Goal: Transaction & Acquisition: Purchase product/service

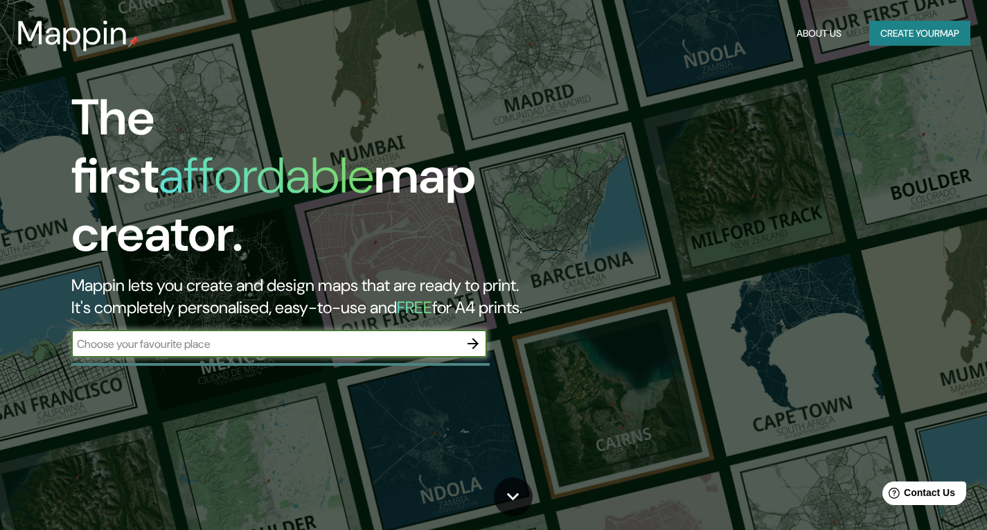
click at [257, 336] on input "text" at bounding box center [265, 344] width 388 height 16
click at [937, 33] on button "Create your map" at bounding box center [920, 34] width 101 height 26
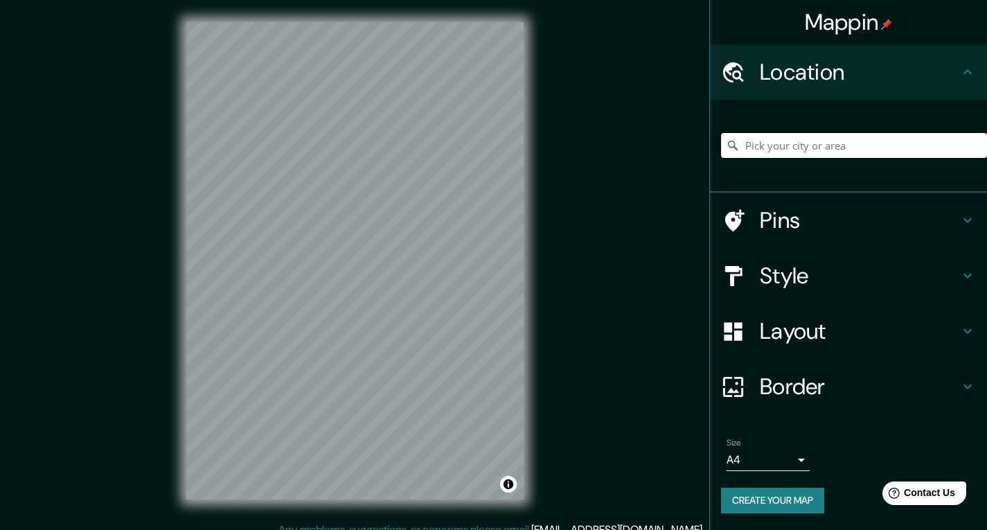
click at [772, 146] on input "Pick your city or area" at bounding box center [854, 145] width 266 height 25
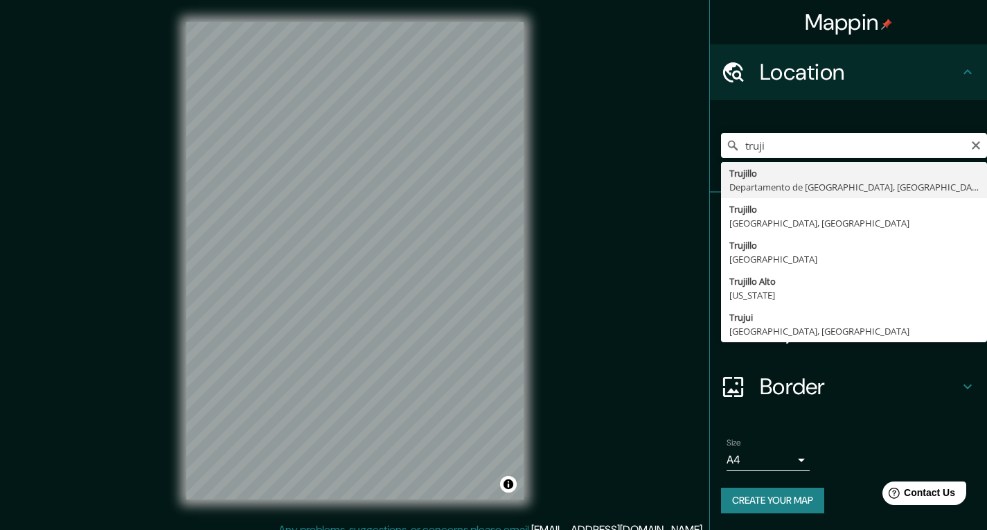
type input "[GEOGRAPHIC_DATA], [GEOGRAPHIC_DATA], [GEOGRAPHIC_DATA]"
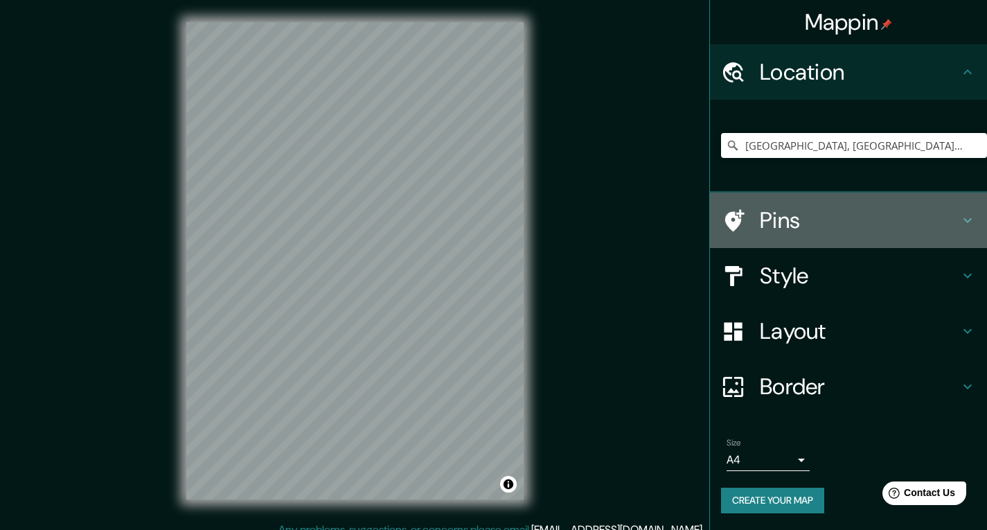
click at [750, 220] on div at bounding box center [740, 221] width 39 height 24
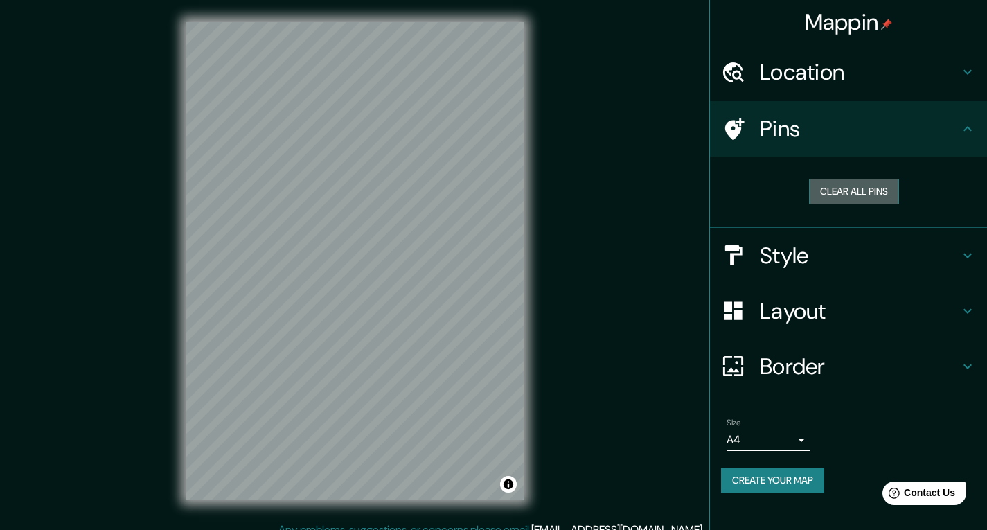
click at [848, 200] on button "Clear all pins" at bounding box center [854, 192] width 90 height 26
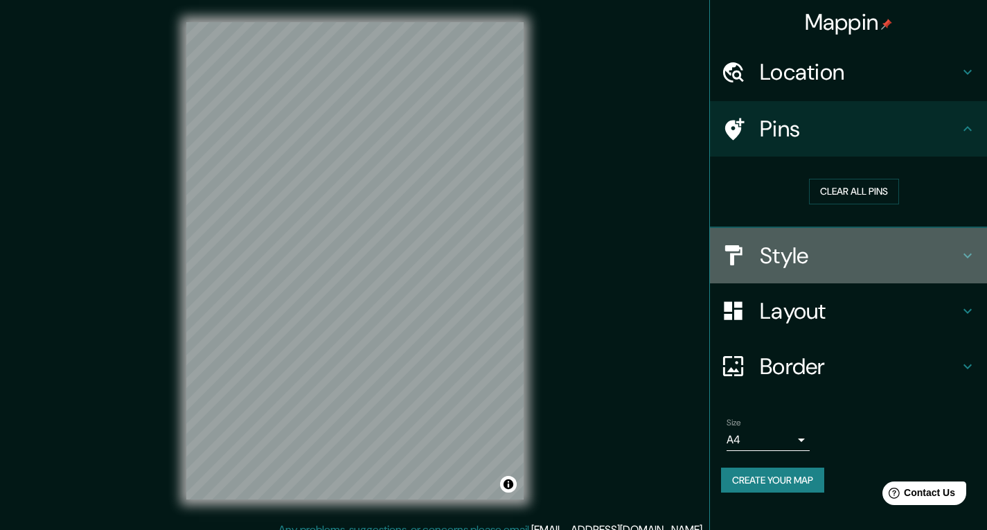
click at [839, 272] on div "Style" at bounding box center [848, 255] width 277 height 55
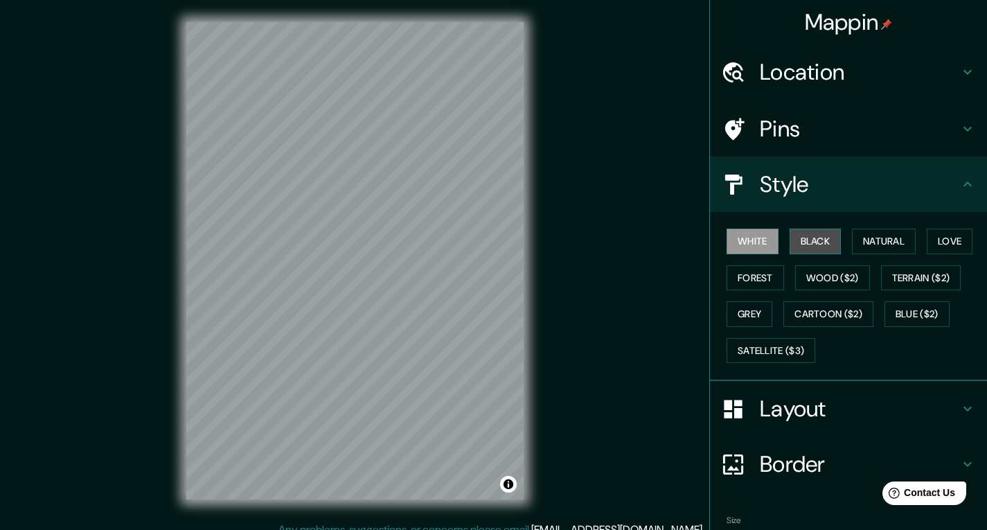
click at [810, 240] on button "Black" at bounding box center [816, 242] width 52 height 26
click at [882, 238] on button "Natural" at bounding box center [884, 242] width 64 height 26
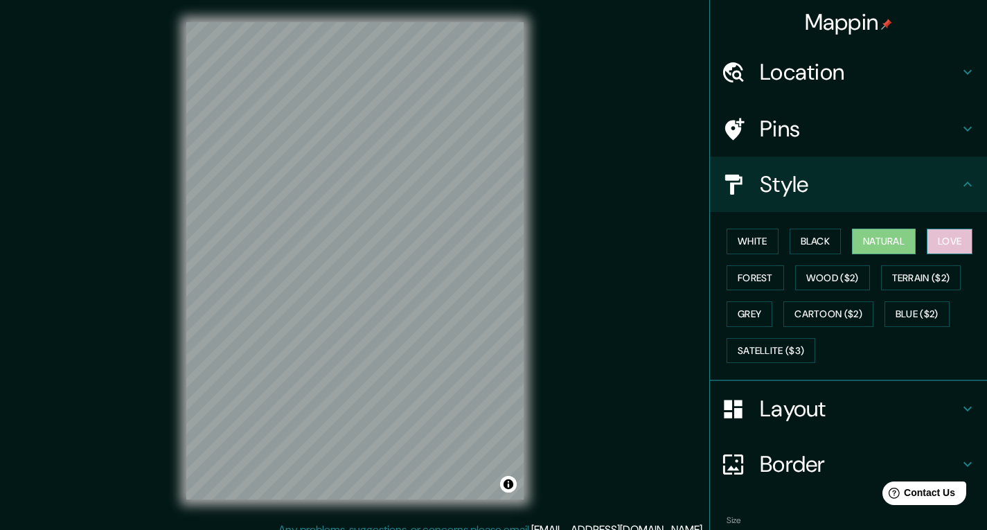
click at [944, 236] on button "Love" at bounding box center [950, 242] width 46 height 26
click at [741, 286] on button "Forest" at bounding box center [756, 278] width 58 height 26
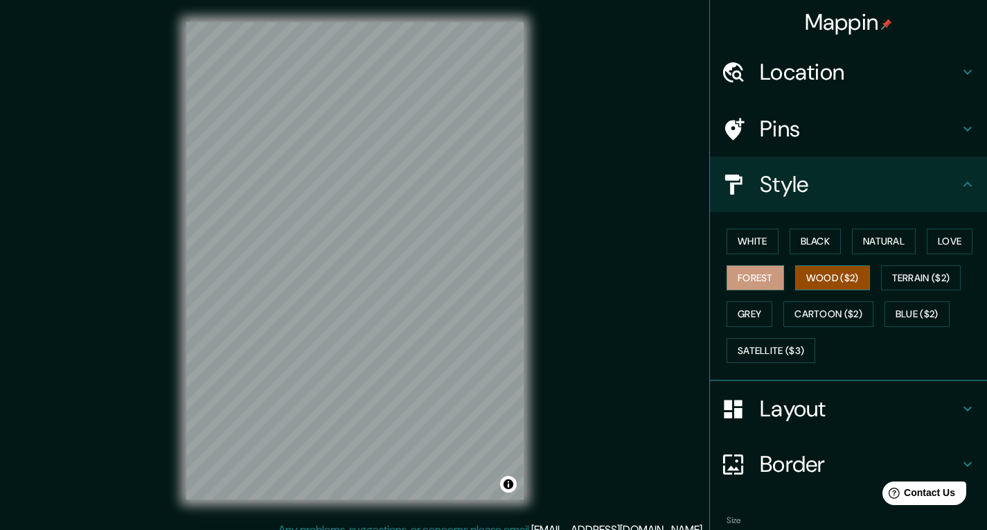
click at [800, 277] on button "Wood ($2)" at bounding box center [832, 278] width 75 height 26
click at [927, 275] on button "Terrain ($2)" at bounding box center [921, 278] width 80 height 26
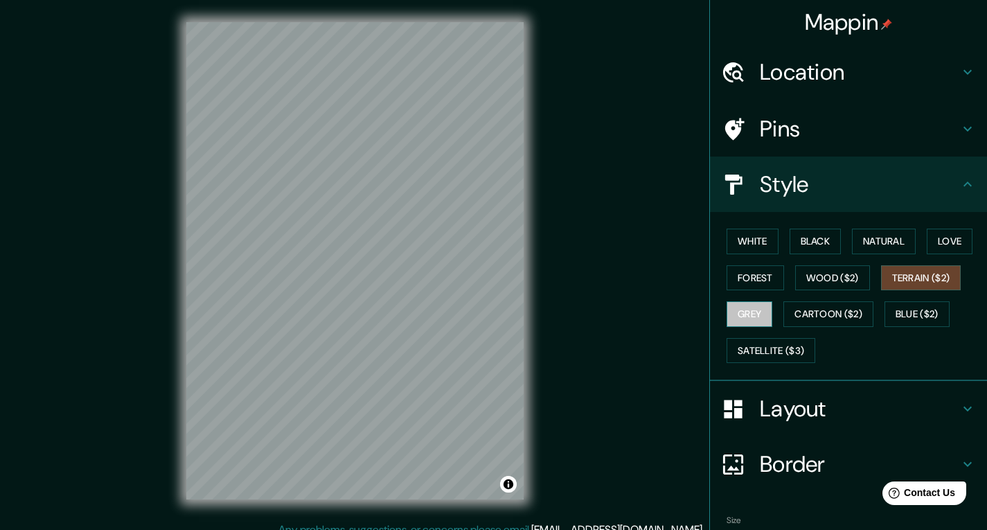
click at [742, 314] on button "Grey" at bounding box center [750, 314] width 46 height 26
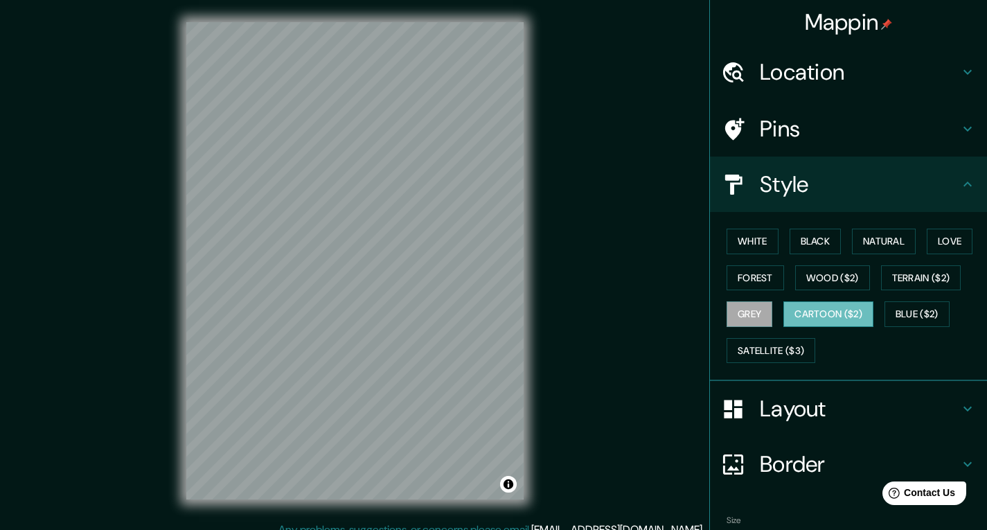
click at [833, 322] on button "Cartoon ($2)" at bounding box center [829, 314] width 90 height 26
click at [903, 313] on button "Blue ($2)" at bounding box center [917, 314] width 65 height 26
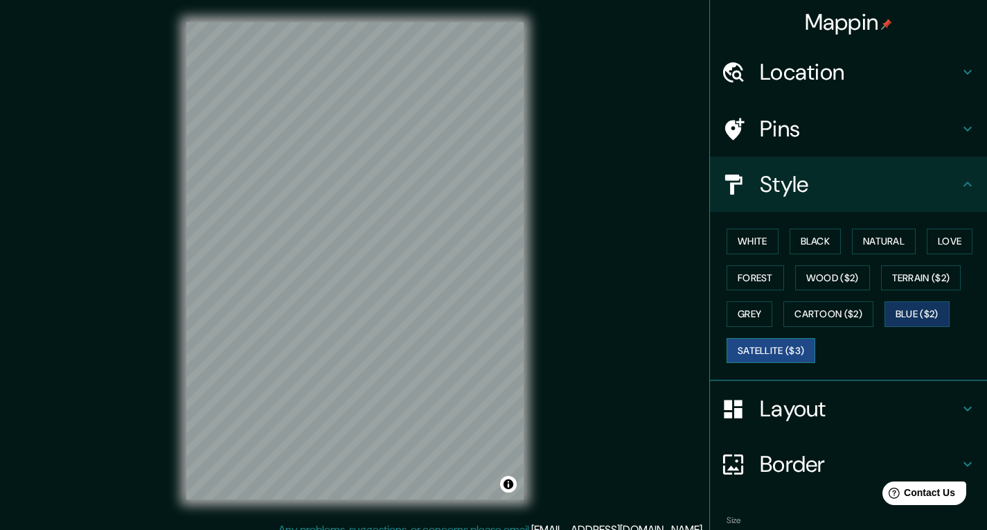
click at [778, 347] on button "Satellite ($3)" at bounding box center [771, 351] width 89 height 26
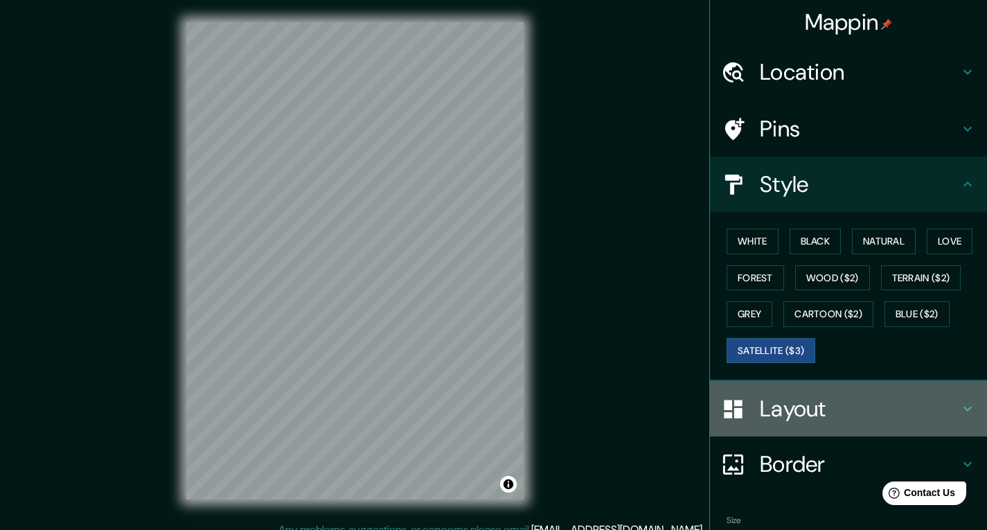
click at [859, 407] on h4 "Layout" at bounding box center [860, 409] width 200 height 28
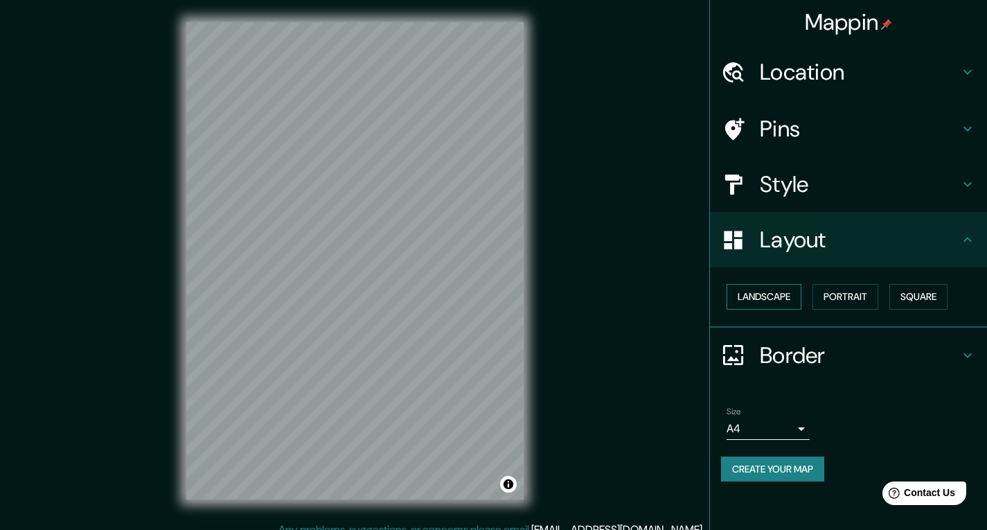
click at [771, 303] on button "Landscape" at bounding box center [764, 297] width 75 height 26
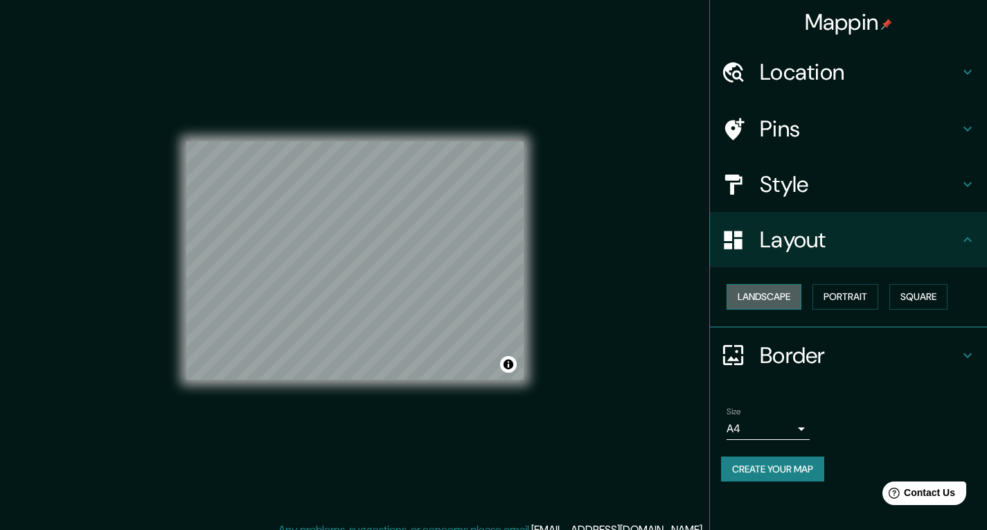
click at [771, 303] on button "Landscape" at bounding box center [764, 297] width 75 height 26
click at [837, 312] on div "Landscape [GEOGRAPHIC_DATA]" at bounding box center [854, 297] width 266 height 37
click at [853, 303] on button "Portrait" at bounding box center [846, 297] width 66 height 26
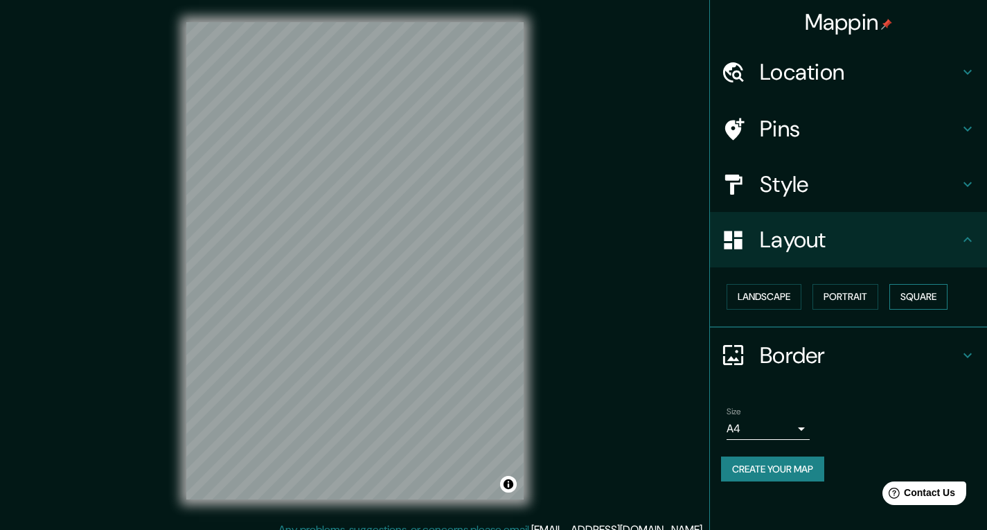
click at [921, 297] on button "Square" at bounding box center [919, 297] width 58 height 26
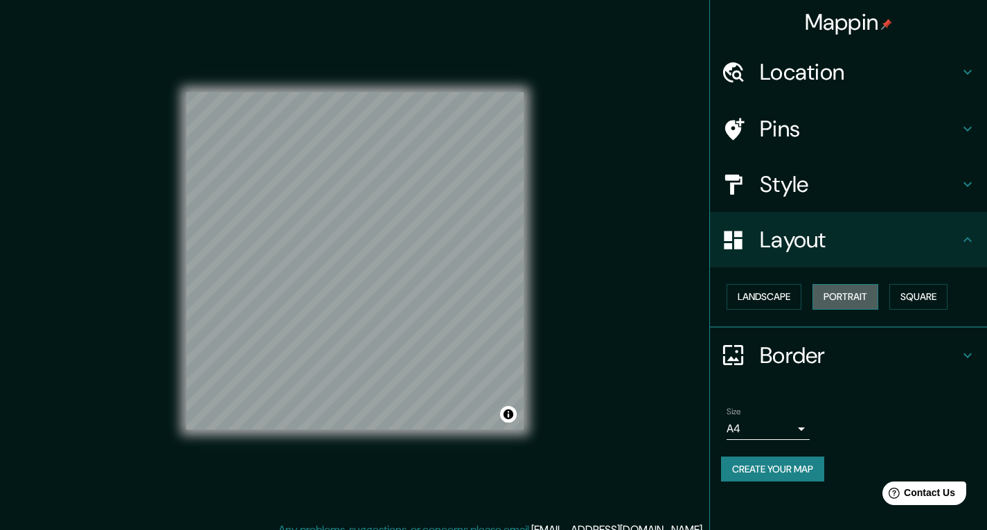
click at [834, 287] on button "Portrait" at bounding box center [846, 297] width 66 height 26
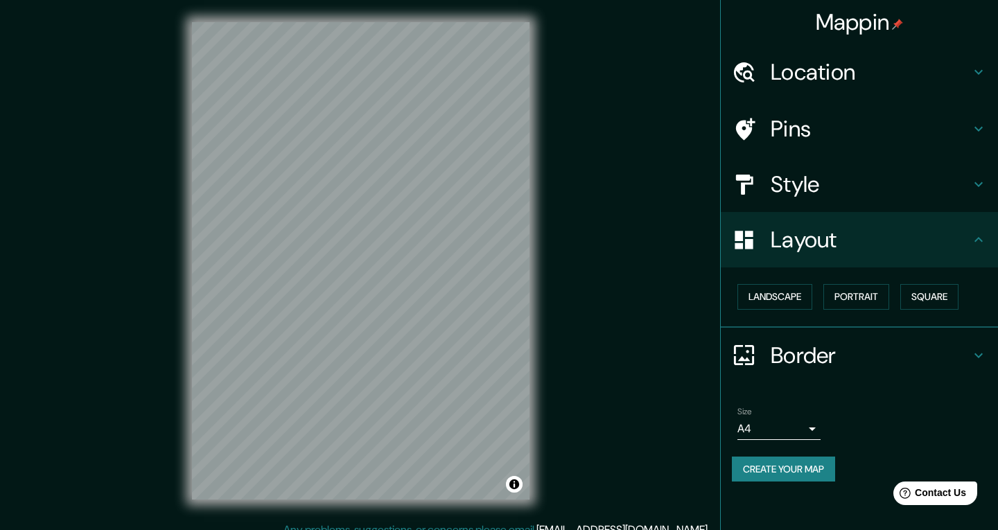
click at [782, 428] on body "Mappin Location [GEOGRAPHIC_DATA], [GEOGRAPHIC_DATA], [GEOGRAPHIC_DATA] Pins St…" at bounding box center [499, 265] width 998 height 530
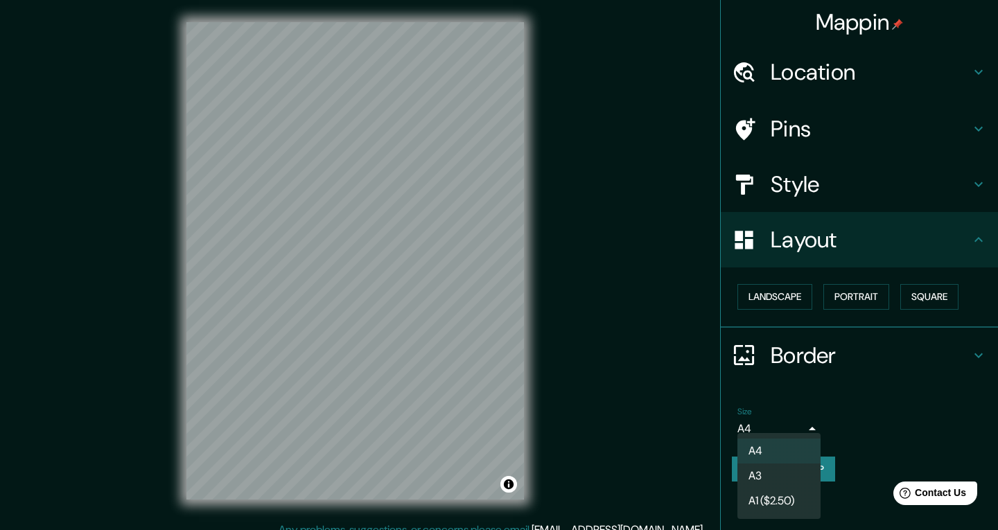
click at [782, 479] on li "A3" at bounding box center [778, 476] width 83 height 25
type input "a4"
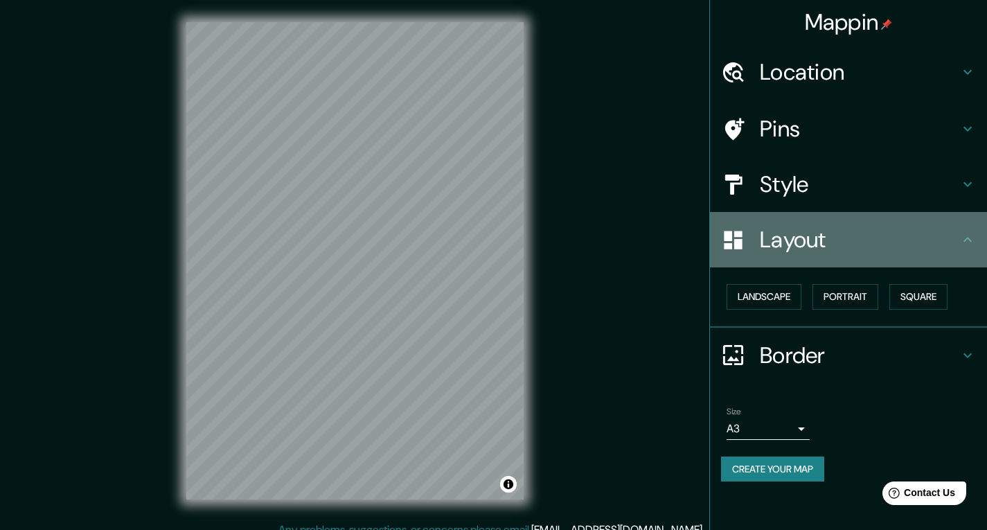
click at [804, 251] on h4 "Layout" at bounding box center [860, 240] width 200 height 28
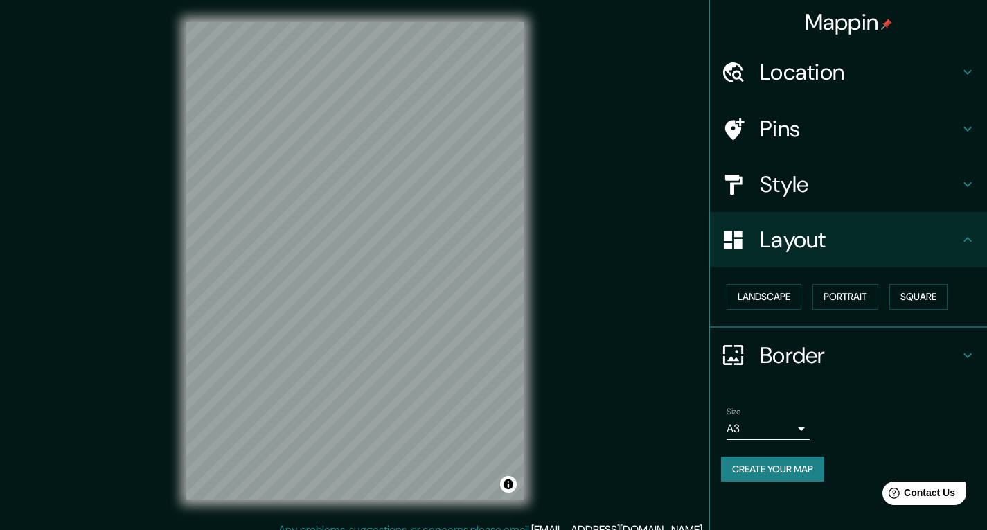
click at [972, 236] on icon at bounding box center [968, 239] width 17 height 17
click at [977, 241] on div "Layout" at bounding box center [848, 239] width 277 height 55
click at [960, 353] on icon at bounding box center [968, 355] width 17 height 17
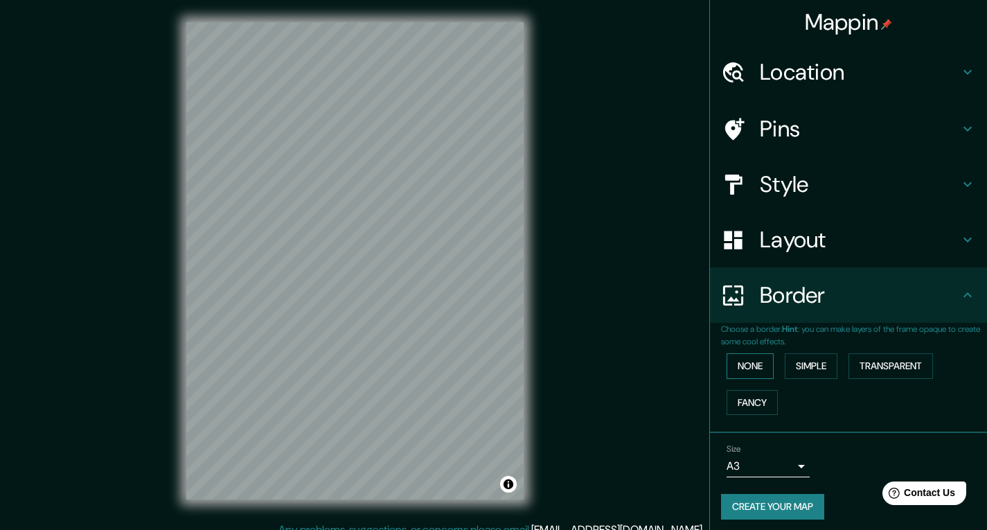
click at [741, 366] on button "None" at bounding box center [750, 366] width 47 height 26
click at [785, 363] on button "Simple" at bounding box center [811, 366] width 53 height 26
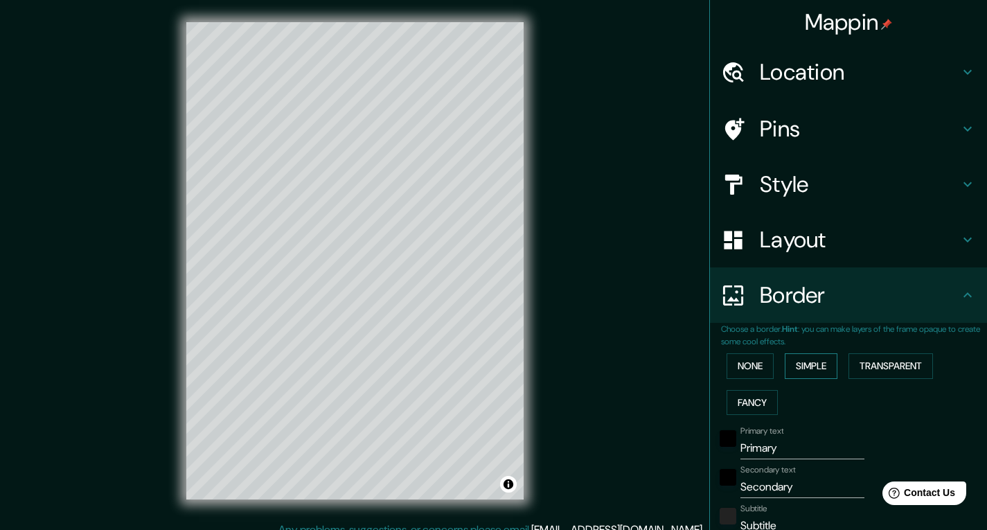
click at [816, 366] on button "Simple" at bounding box center [811, 366] width 53 height 26
type input "195"
type input "39"
click at [891, 365] on button "Transparent" at bounding box center [891, 366] width 85 height 26
click at [744, 397] on button "Fancy" at bounding box center [752, 403] width 51 height 26
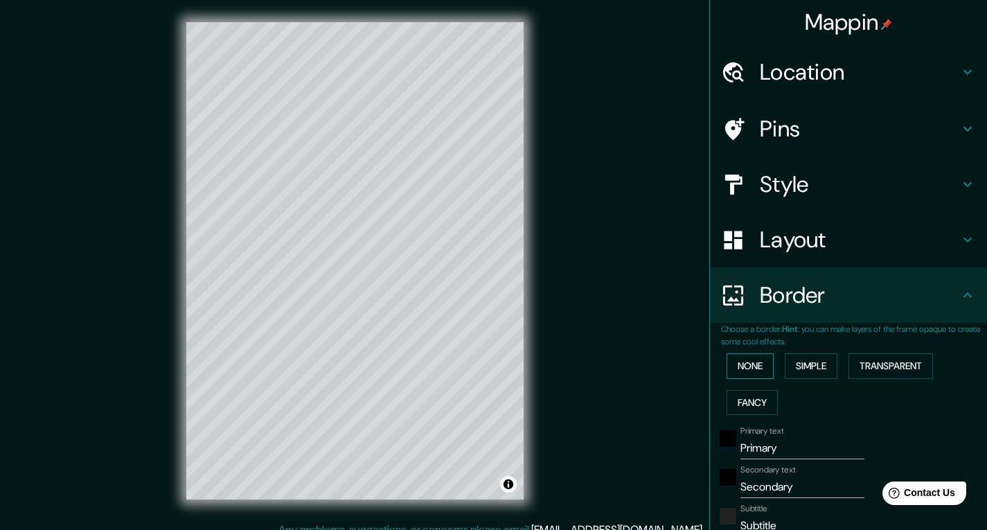
click at [753, 371] on button "None" at bounding box center [750, 366] width 47 height 26
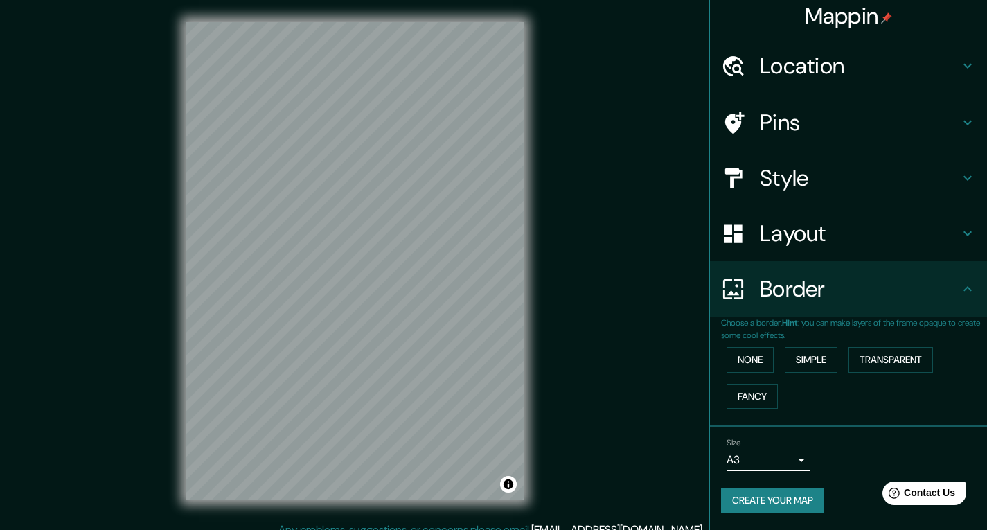
scroll to position [14, 0]
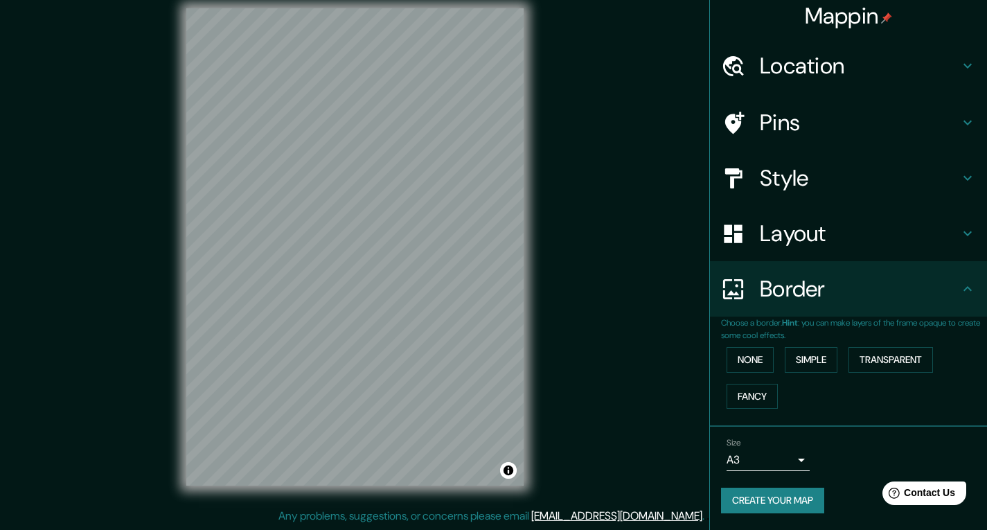
click at [964, 295] on icon at bounding box center [968, 289] width 17 height 17
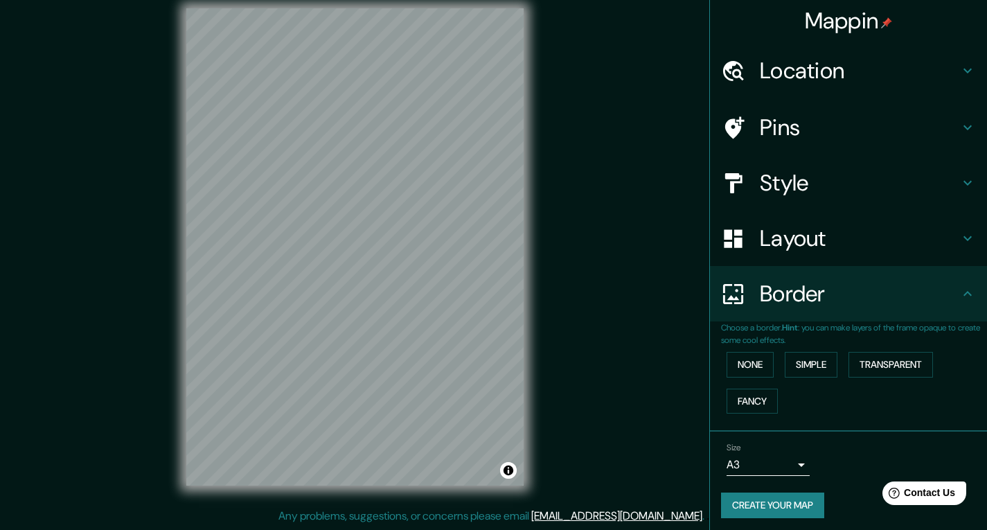
scroll to position [0, 0]
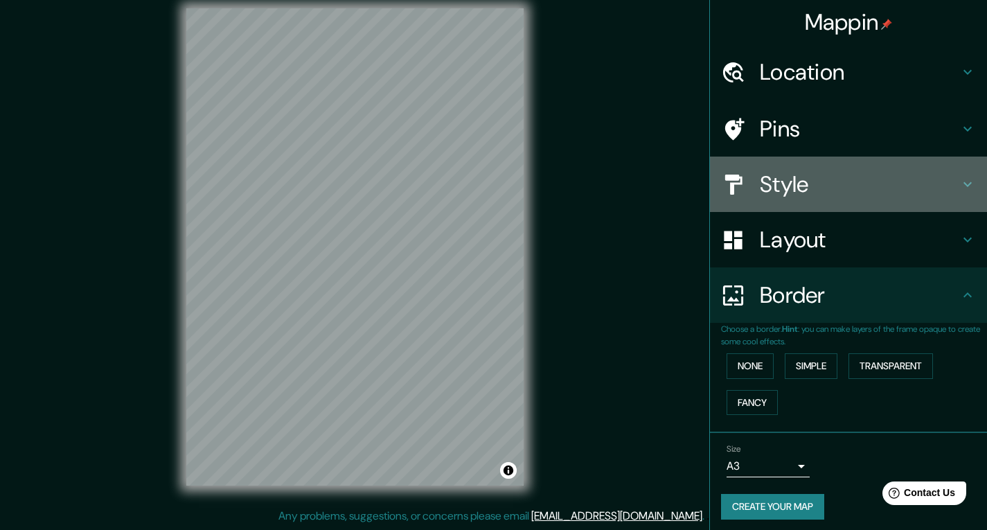
click at [835, 183] on h4 "Style" at bounding box center [860, 184] width 200 height 28
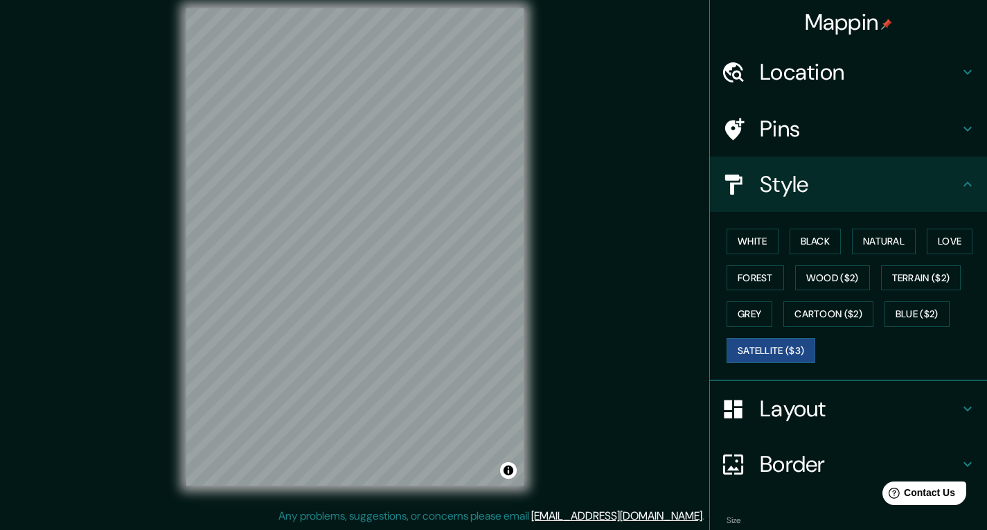
click at [822, 130] on h4 "Pins" at bounding box center [860, 129] width 200 height 28
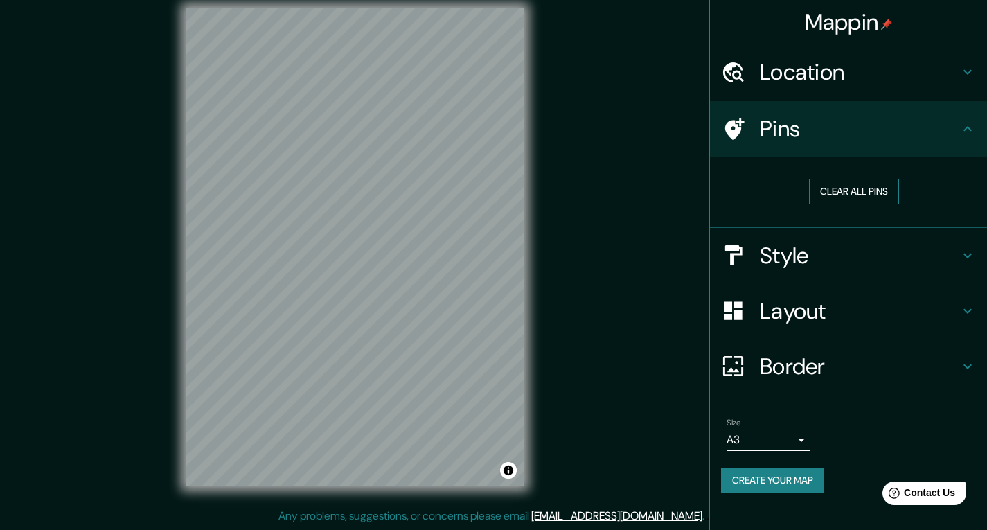
click at [852, 191] on button "Clear all pins" at bounding box center [854, 192] width 90 height 26
click at [842, 183] on button "Clear all pins" at bounding box center [854, 192] width 90 height 26
click at [844, 183] on button "Clear all pins" at bounding box center [854, 192] width 90 height 26
click at [767, 83] on h4 "Location" at bounding box center [860, 72] width 200 height 28
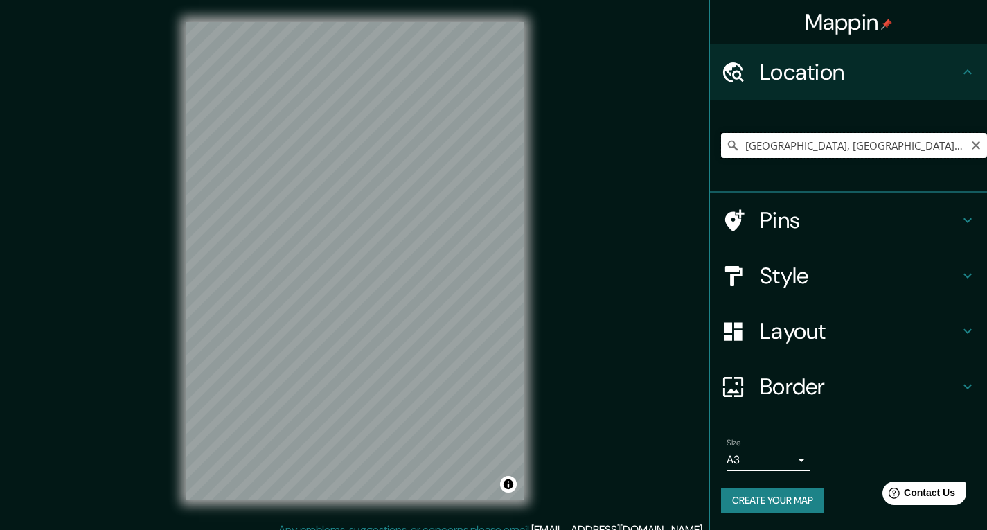
drag, startPoint x: 847, startPoint y: 142, endPoint x: 855, endPoint y: 142, distance: 8.3
click at [847, 142] on input "[GEOGRAPHIC_DATA], [GEOGRAPHIC_DATA], [GEOGRAPHIC_DATA]" at bounding box center [854, 145] width 266 height 25
click at [779, 148] on input "[GEOGRAPHIC_DATA], [GEOGRAPHIC_DATA], [GEOGRAPHIC_DATA]" at bounding box center [854, 145] width 266 height 25
drag, startPoint x: 779, startPoint y: 148, endPoint x: 737, endPoint y: 157, distance: 42.4
click at [737, 157] on input "[GEOGRAPHIC_DATA], [GEOGRAPHIC_DATA], [GEOGRAPHIC_DATA]" at bounding box center [854, 145] width 266 height 25
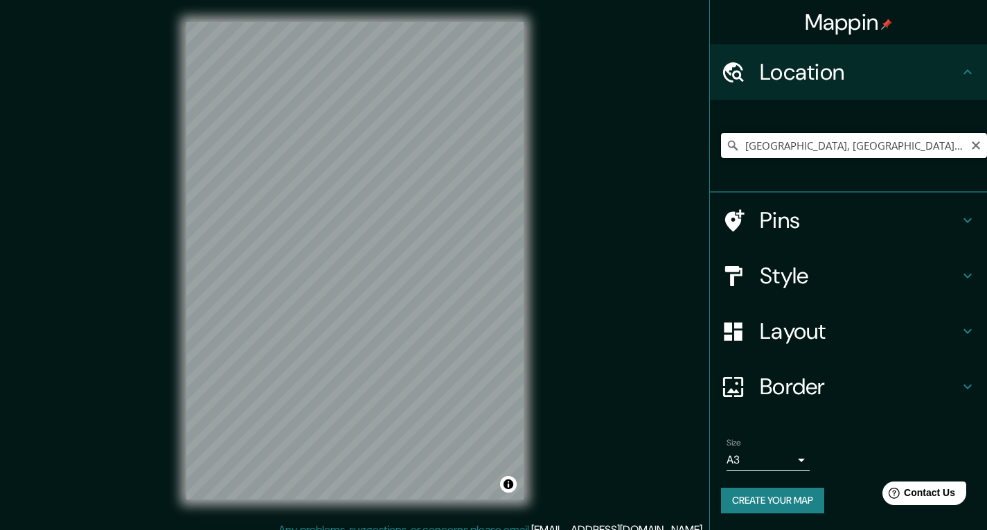
click at [822, 141] on input "[GEOGRAPHIC_DATA], [GEOGRAPHIC_DATA], [GEOGRAPHIC_DATA]" at bounding box center [854, 145] width 266 height 25
drag, startPoint x: 776, startPoint y: 147, endPoint x: 714, endPoint y: 160, distance: 63.1
click at [714, 160] on div "[GEOGRAPHIC_DATA], [GEOGRAPHIC_DATA], [GEOGRAPHIC_DATA]" at bounding box center [848, 146] width 277 height 93
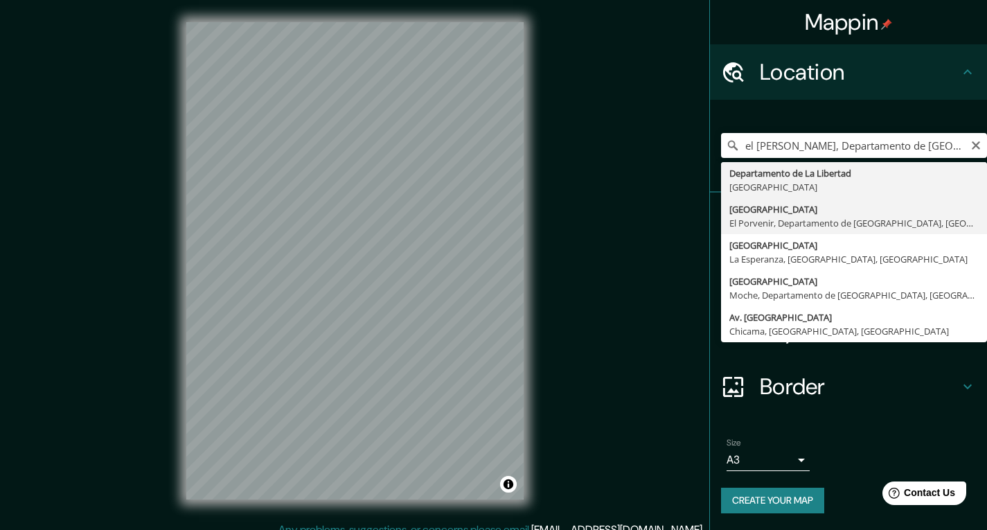
type input "[GEOGRAPHIC_DATA], [GEOGRAPHIC_DATA], [GEOGRAPHIC_DATA], [GEOGRAPHIC_DATA]"
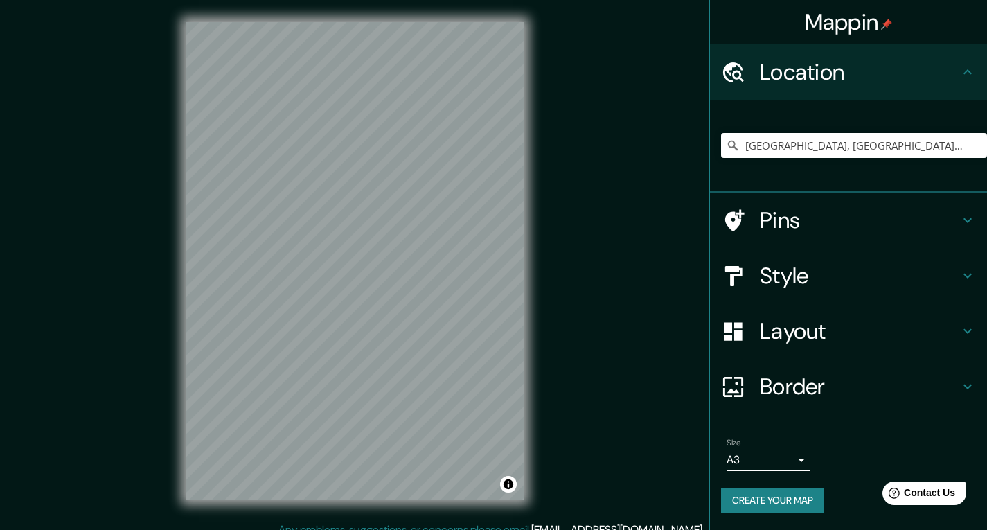
click at [973, 73] on icon at bounding box center [968, 72] width 17 height 17
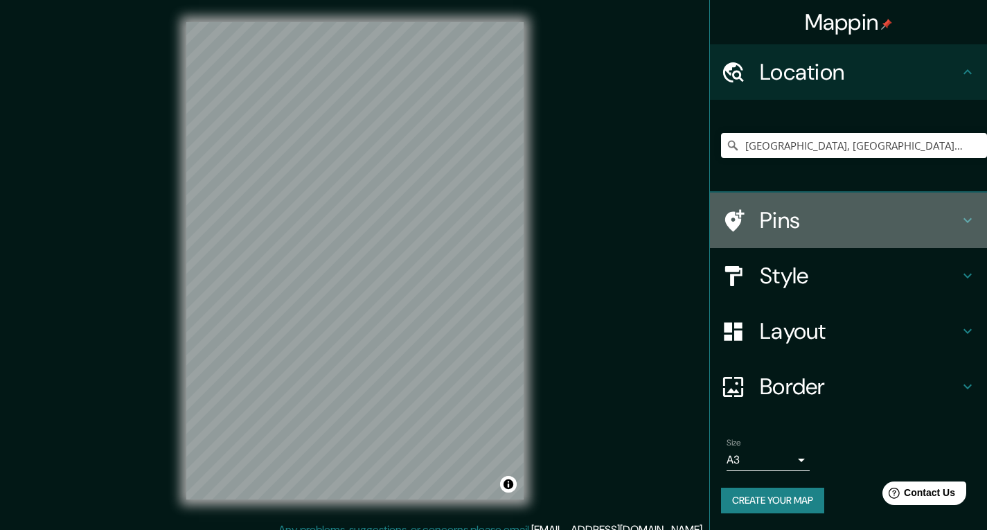
click at [830, 241] on div "Pins" at bounding box center [848, 220] width 277 height 55
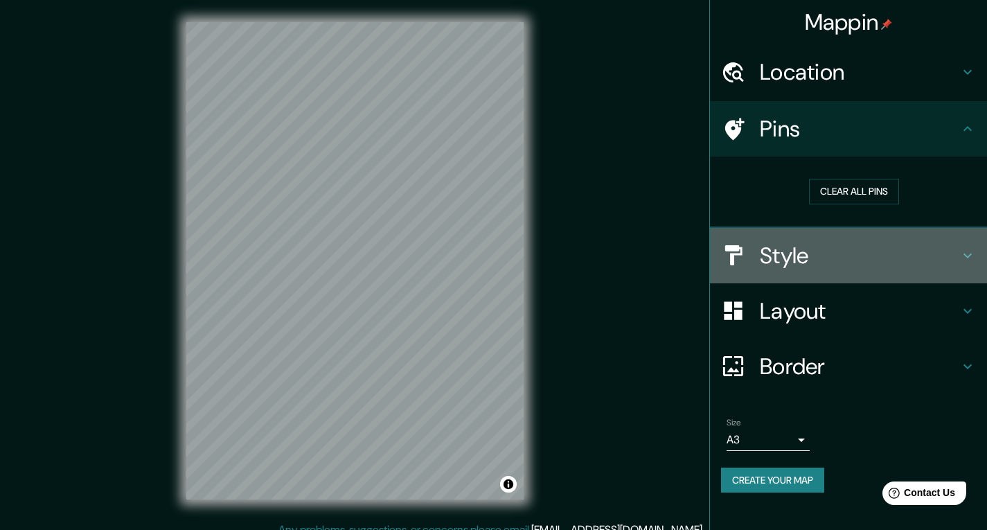
drag, startPoint x: 847, startPoint y: 241, endPoint x: 861, endPoint y: 245, distance: 15.1
click at [849, 242] on h4 "Style" at bounding box center [860, 256] width 200 height 28
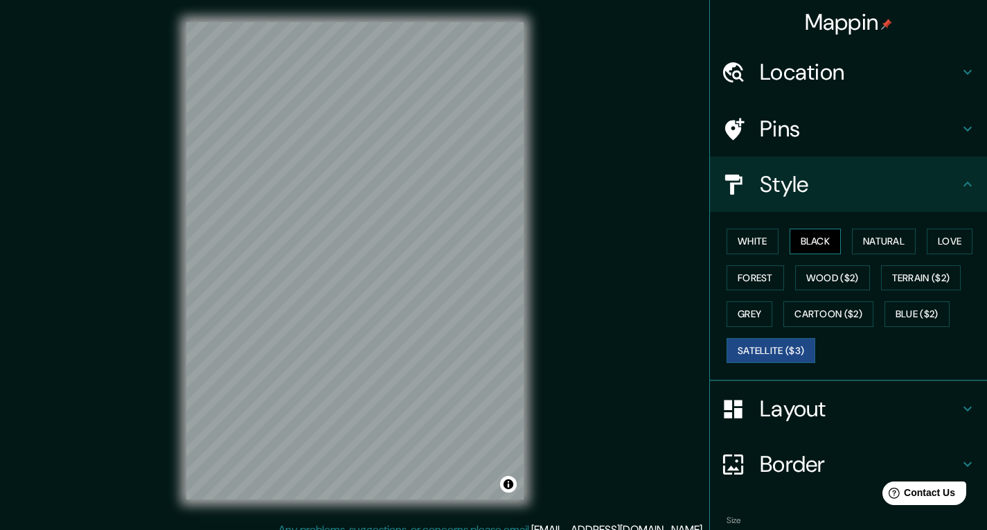
click at [808, 242] on button "Black" at bounding box center [816, 242] width 52 height 26
click at [766, 275] on button "Forest" at bounding box center [756, 278] width 58 height 26
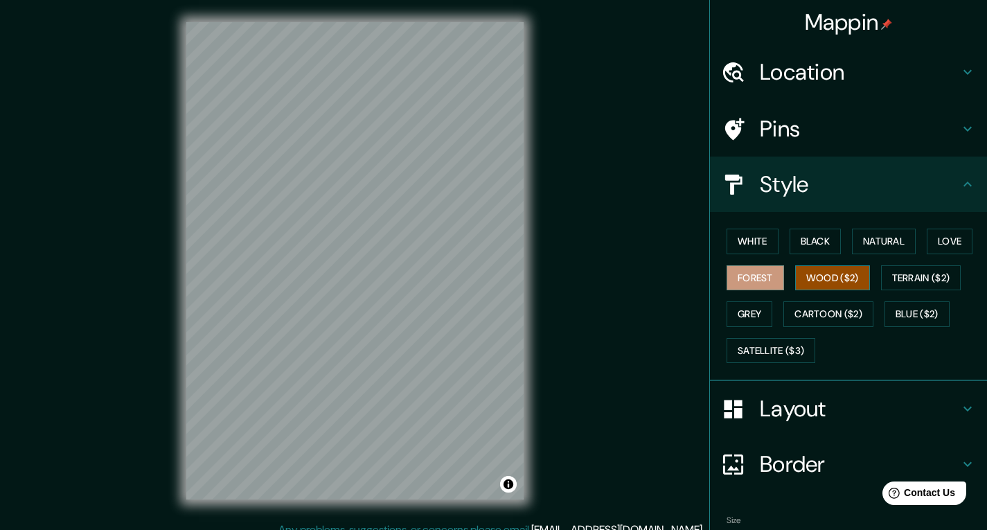
click at [820, 281] on button "Wood ($2)" at bounding box center [832, 278] width 75 height 26
click at [915, 274] on button "Terrain ($2)" at bounding box center [921, 278] width 80 height 26
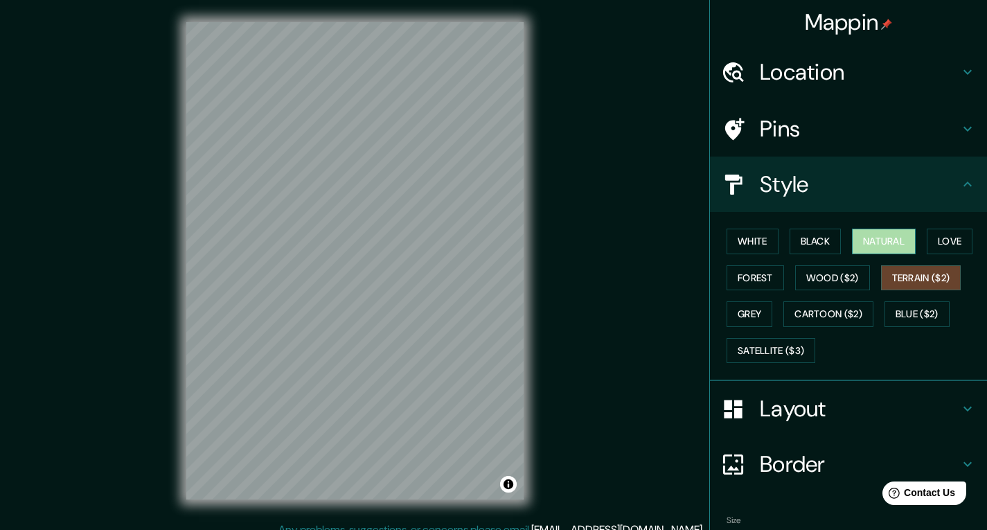
click at [884, 239] on button "Natural" at bounding box center [884, 242] width 64 height 26
click at [958, 237] on button "Love" at bounding box center [950, 242] width 46 height 26
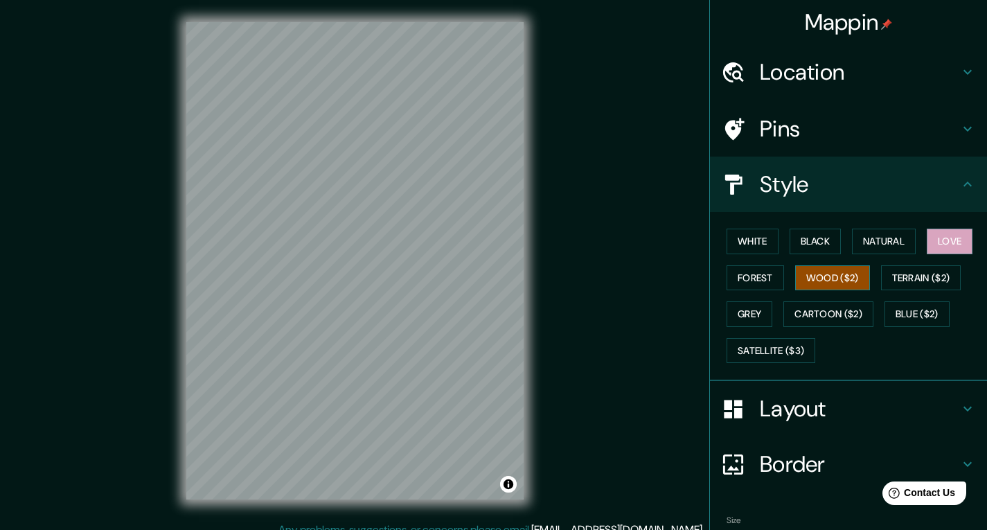
click at [838, 274] on button "Wood ($2)" at bounding box center [832, 278] width 75 height 26
click at [785, 285] on div "White Black Natural Love Forest Wood ($2) Terrain ($2) Grey Cartoon ($2) Blue (…" at bounding box center [854, 295] width 266 height 145
click at [743, 308] on button "Grey" at bounding box center [750, 314] width 46 height 26
click at [518, 529] on p "Any problems, suggestions, or concerns please email [EMAIL_ADDRESS][DOMAIN_NAME…" at bounding box center [492, 530] width 426 height 17
click at [887, 97] on div "Location" at bounding box center [848, 71] width 277 height 55
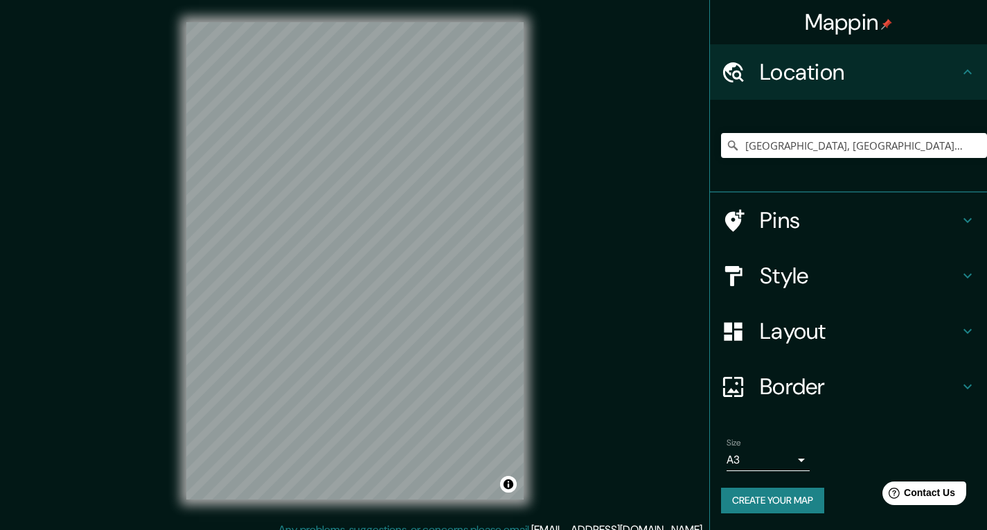
click at [677, 136] on div "Mappin Location [GEOGRAPHIC_DATA], [GEOGRAPHIC_DATA], [GEOGRAPHIC_DATA], [GEOGR…" at bounding box center [493, 272] width 987 height 544
